Goal: Check status: Check status

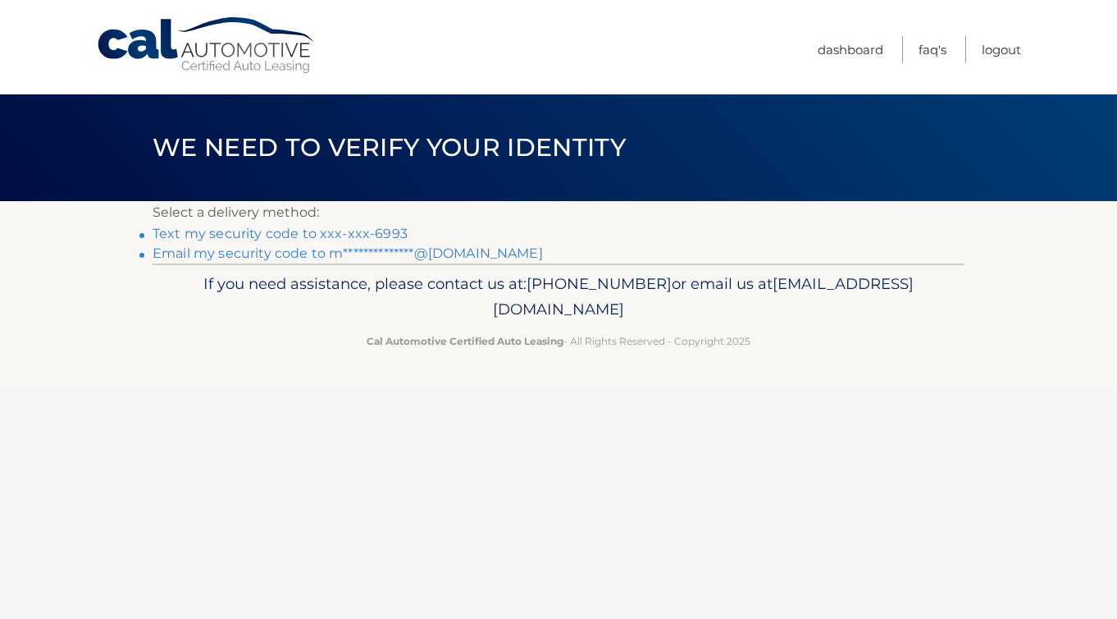
click at [389, 231] on link "Text my security code to xxx-xxx-6993" at bounding box center [280, 234] width 255 height 16
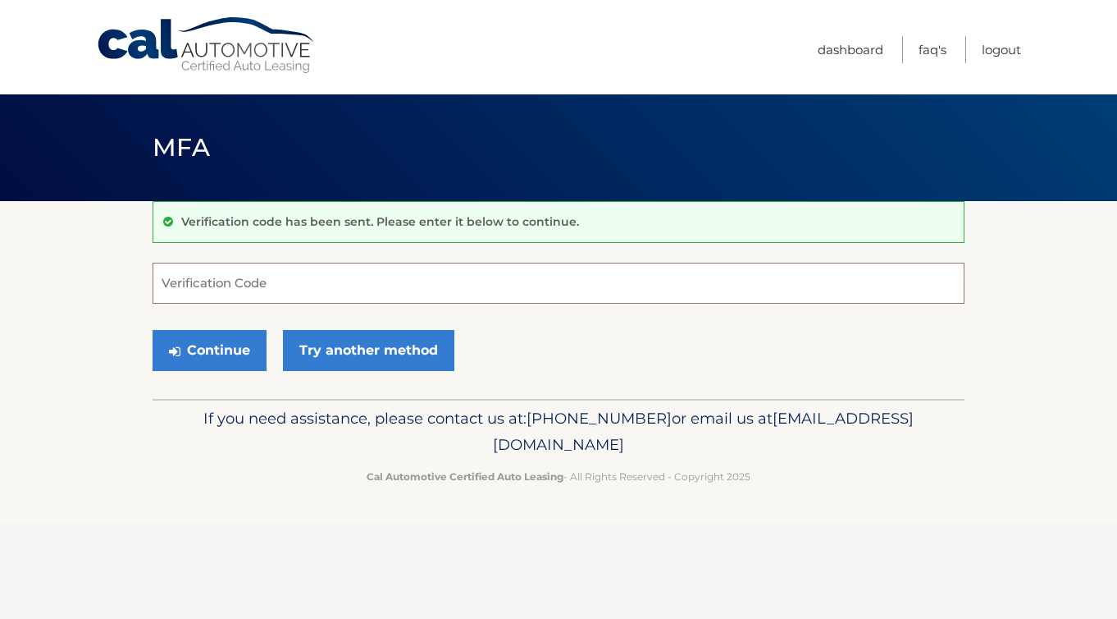
click at [419, 293] on input "Verification Code" at bounding box center [559, 283] width 812 height 41
type input "438911"
click at [242, 365] on button "Continue" at bounding box center [210, 350] width 114 height 41
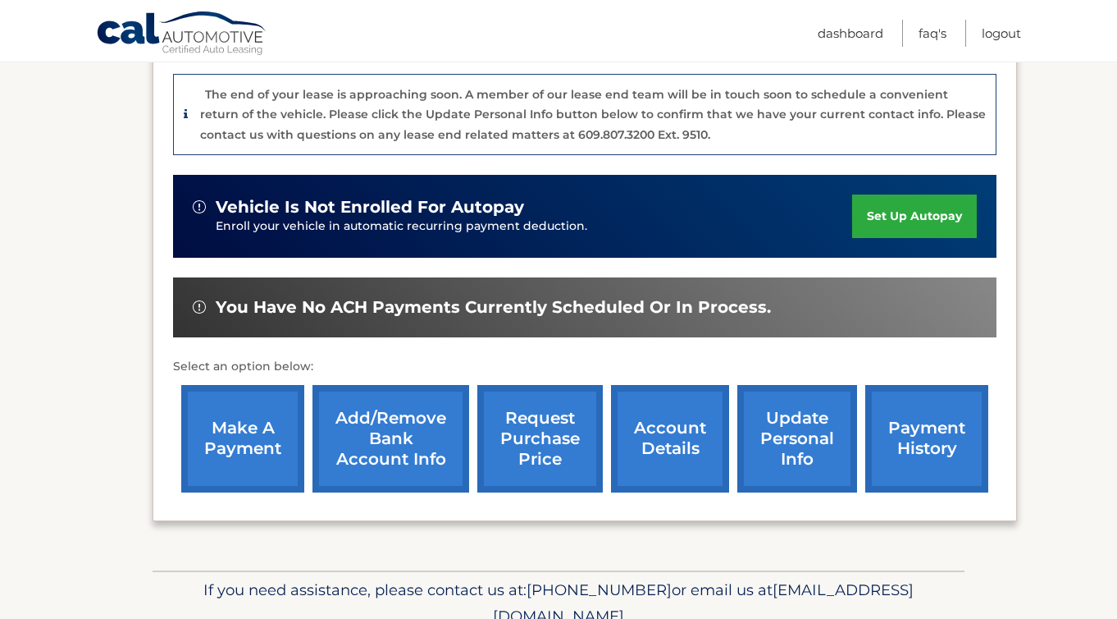
scroll to position [403, 0]
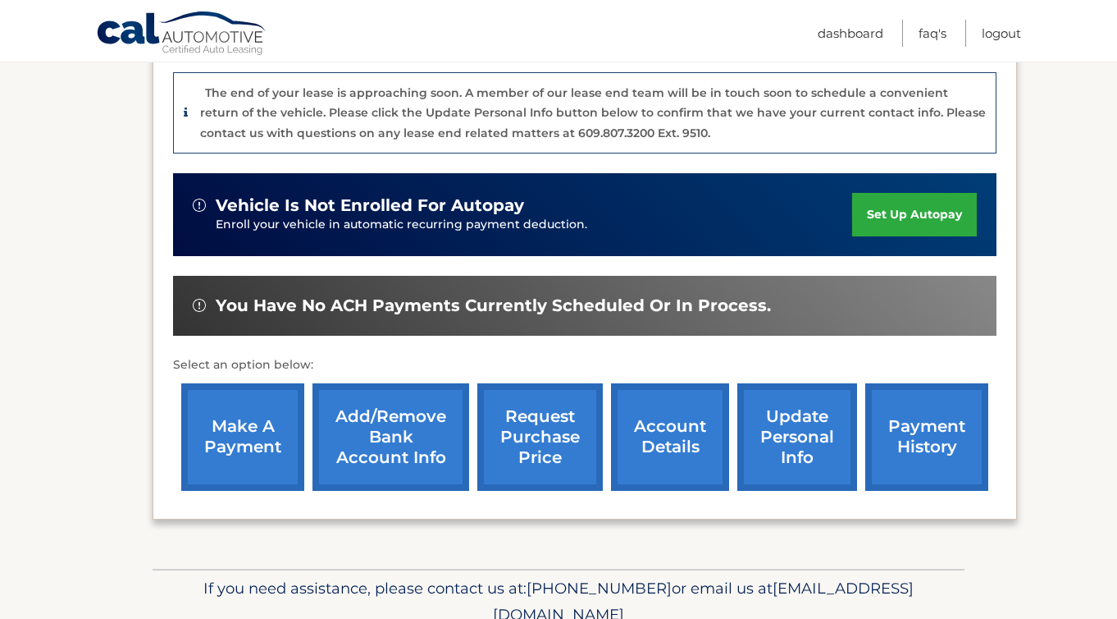
click at [671, 446] on link "account details" at bounding box center [670, 436] width 118 height 107
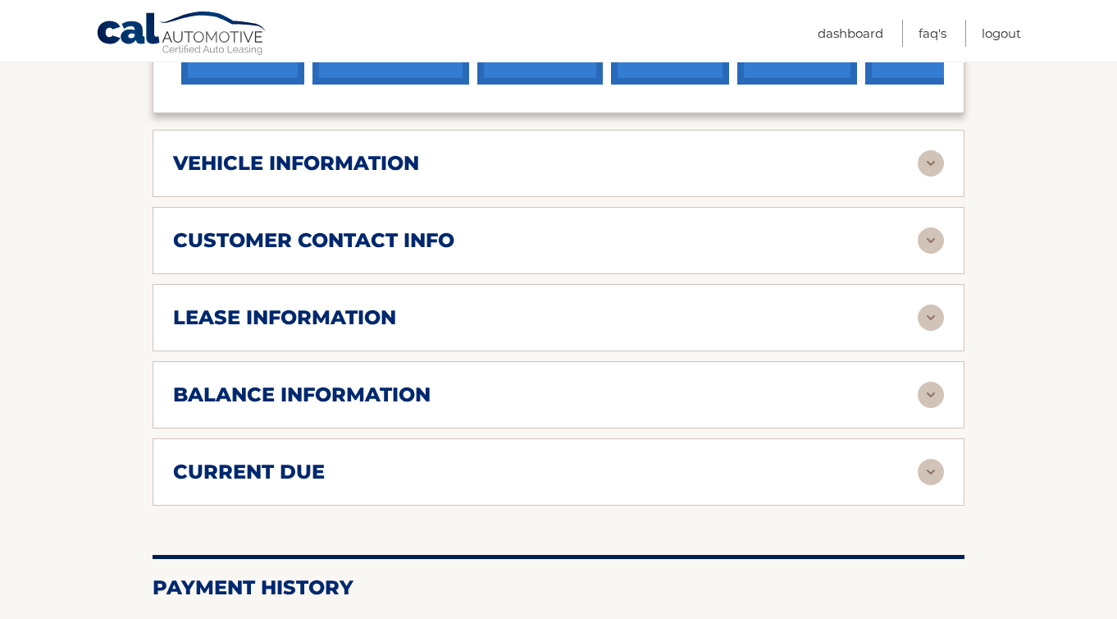
scroll to position [742, 0]
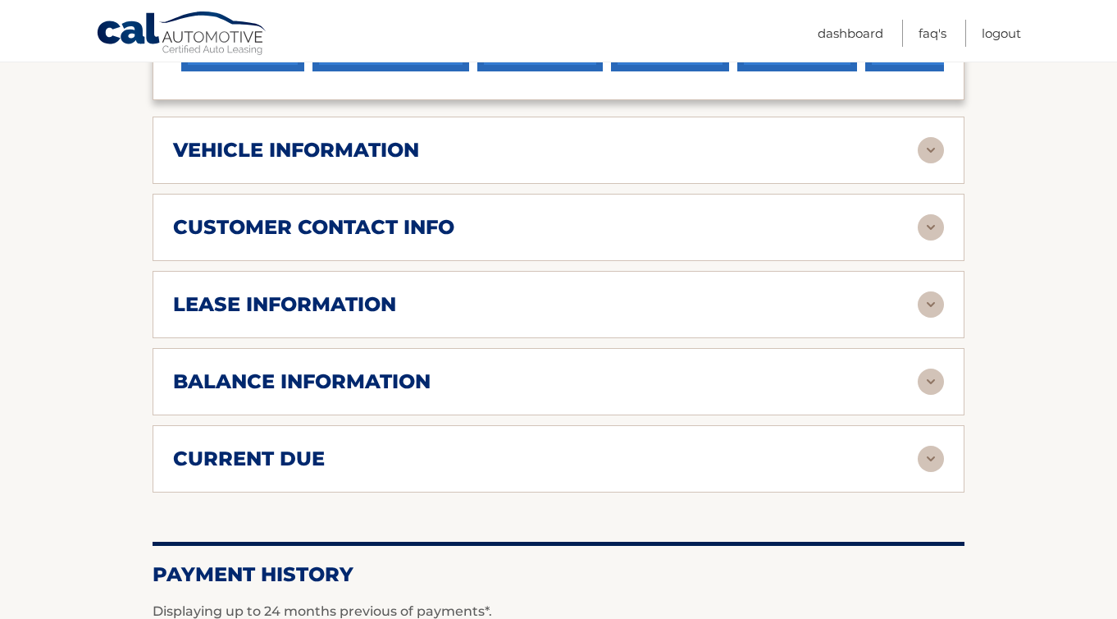
click at [676, 400] on div "balance information Payments Received 39 Payments Remaining Next Payment will b…" at bounding box center [559, 381] width 812 height 67
click at [688, 377] on div "balance information" at bounding box center [545, 381] width 745 height 25
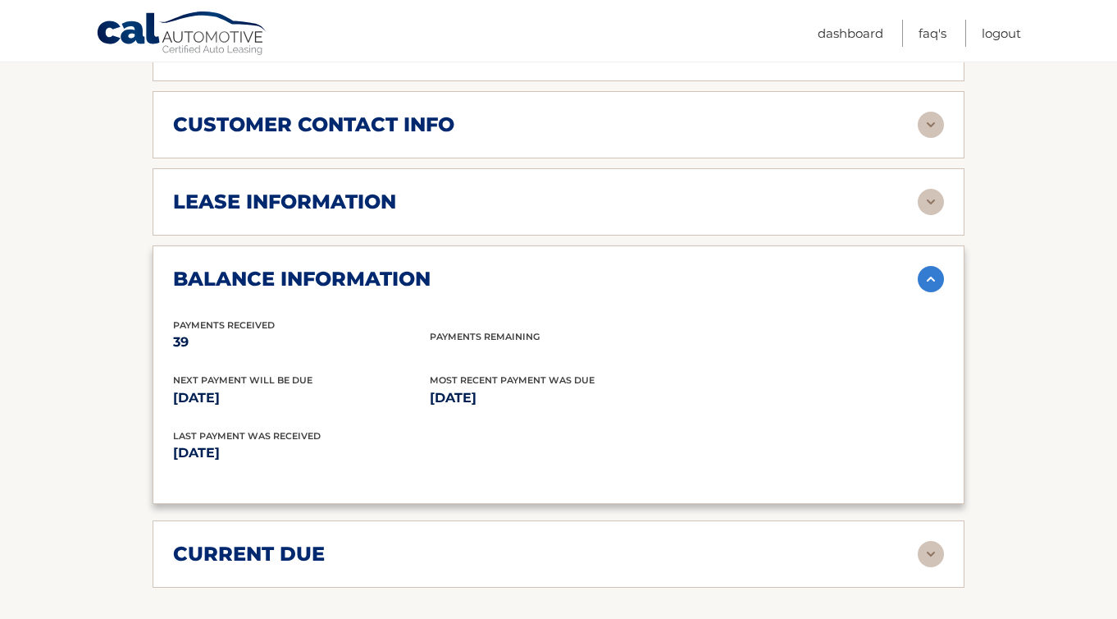
scroll to position [847, 0]
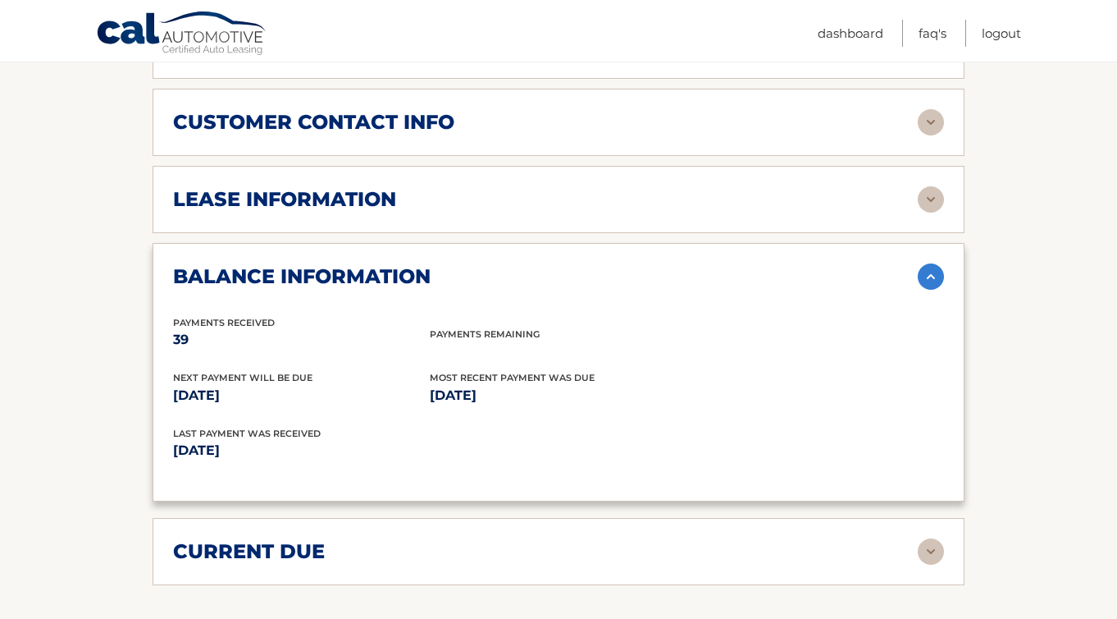
click at [632, 543] on div "current due" at bounding box center [545, 551] width 745 height 25
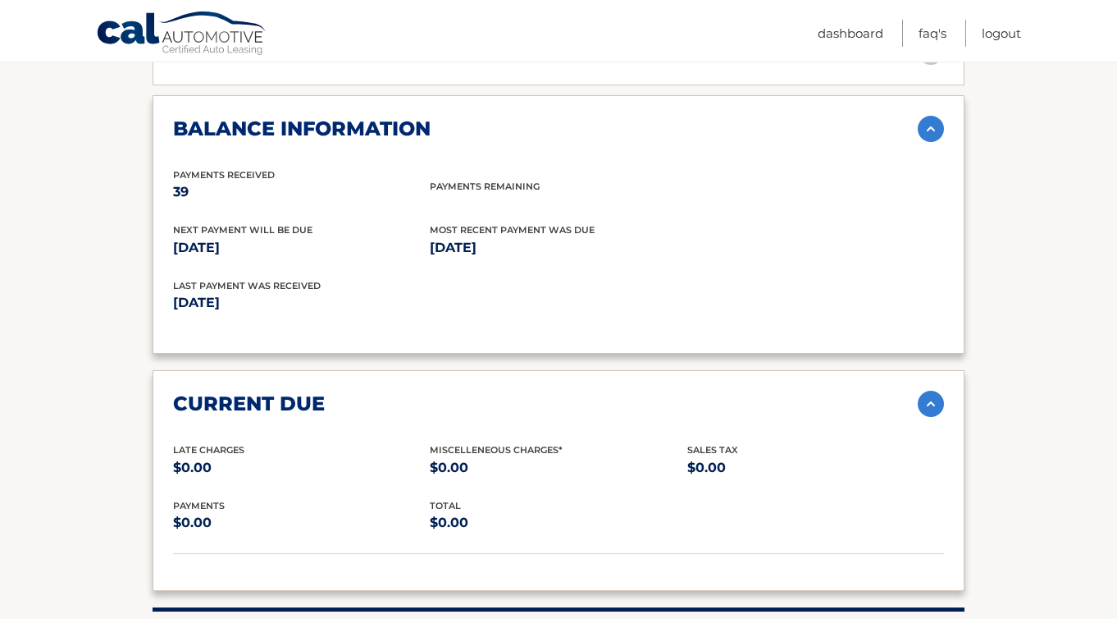
scroll to position [998, 0]
